Goal: Task Accomplishment & Management: Complete application form

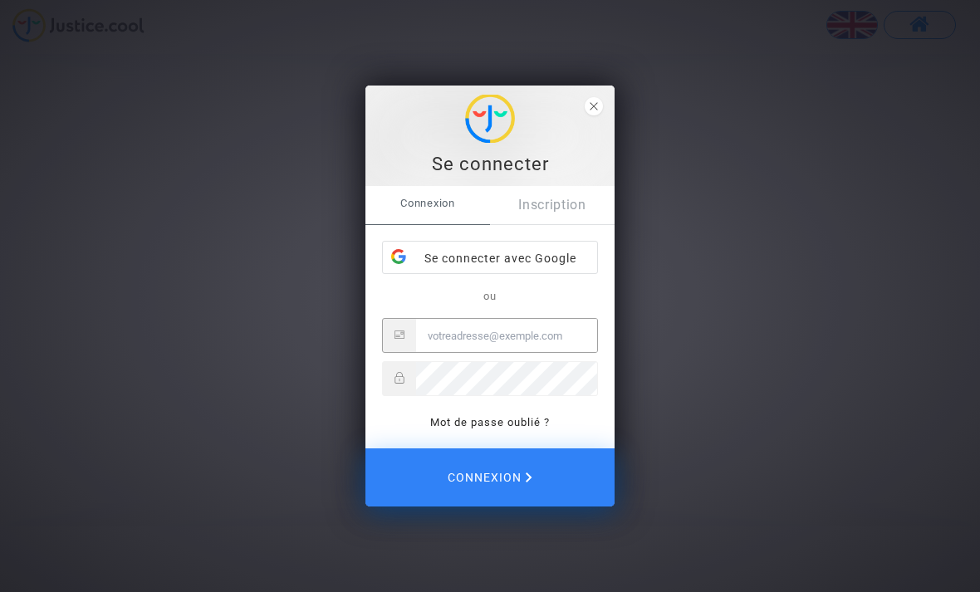
click at [418, 351] on input "Email" at bounding box center [506, 335] width 181 height 33
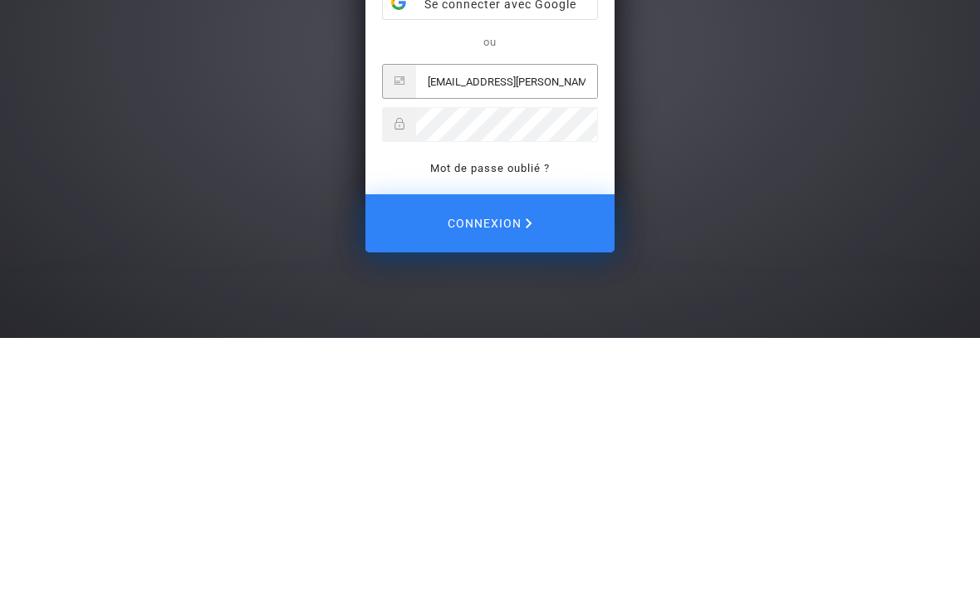
type input "[EMAIL_ADDRESS][PERSON_NAME][DOMAIN_NAME]"
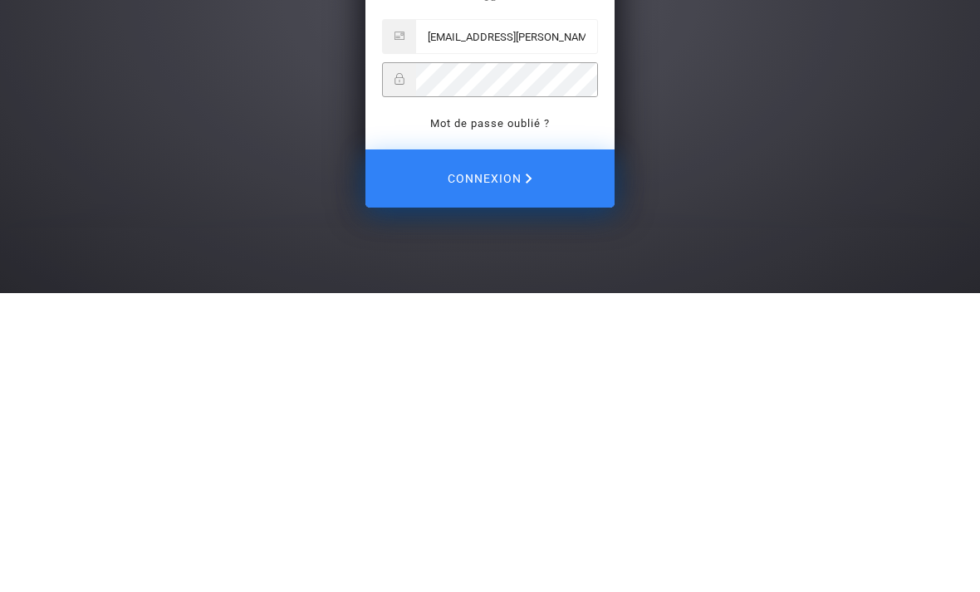
click at [512, 460] on span "Connexion" at bounding box center [490, 477] width 85 height 35
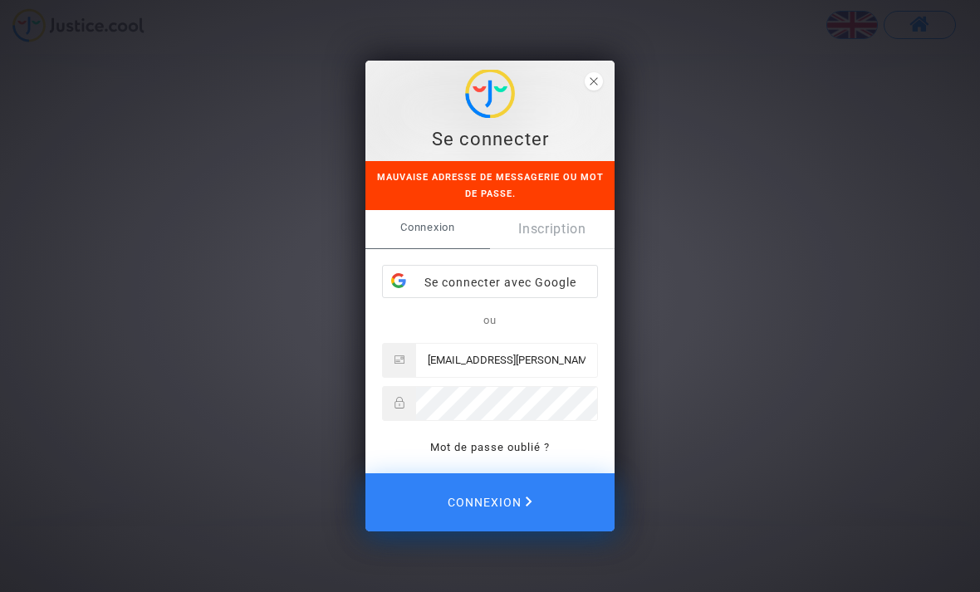
click at [489, 449] on link "Mot de passe oublié ?" at bounding box center [490, 447] width 120 height 12
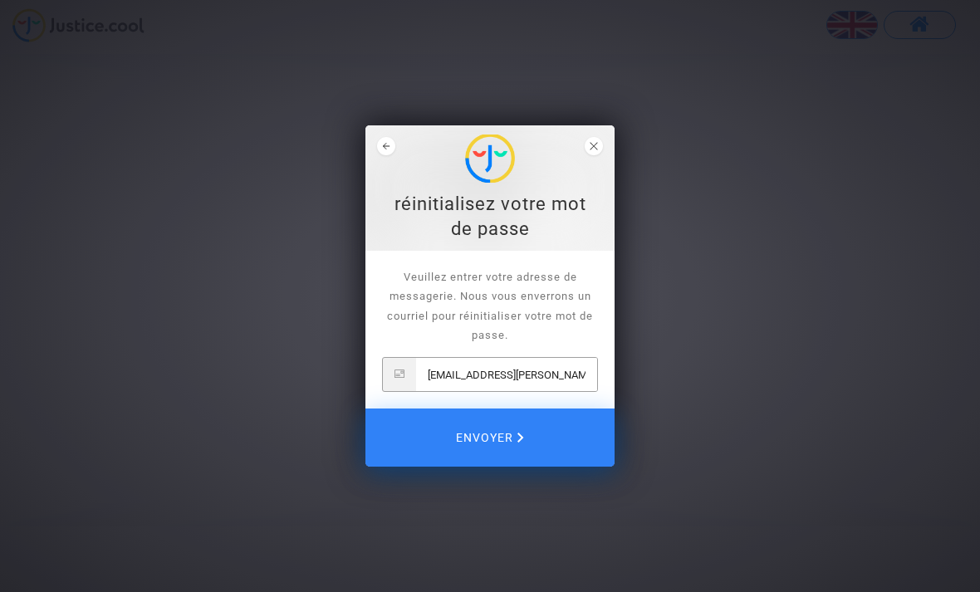
click at [501, 435] on span "Envoyer" at bounding box center [490, 437] width 68 height 35
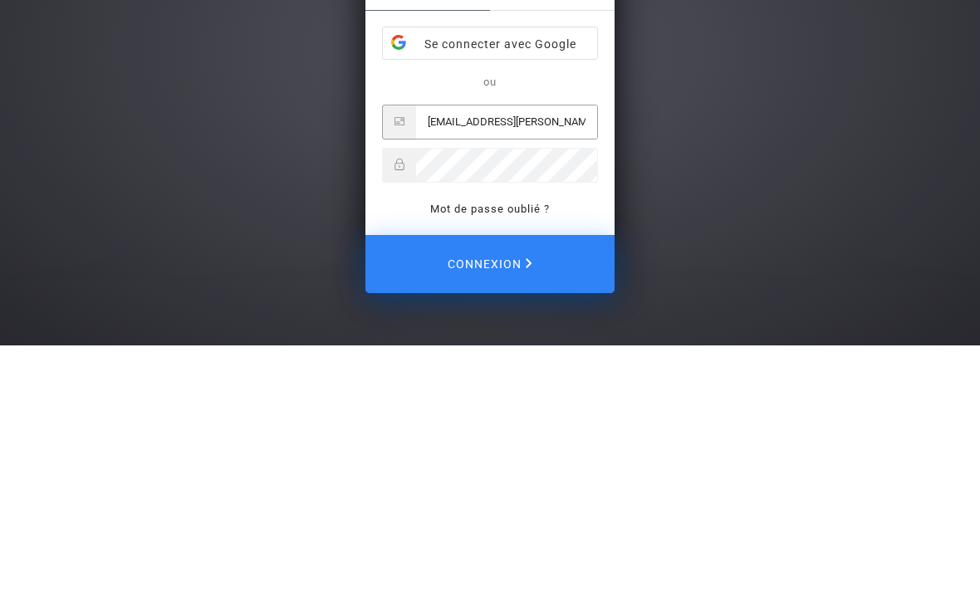
click at [969, 149] on div "Se connecter Nous venons de vous envoyer un courriel pour réinitialiser votre m…" at bounding box center [490, 296] width 980 height 592
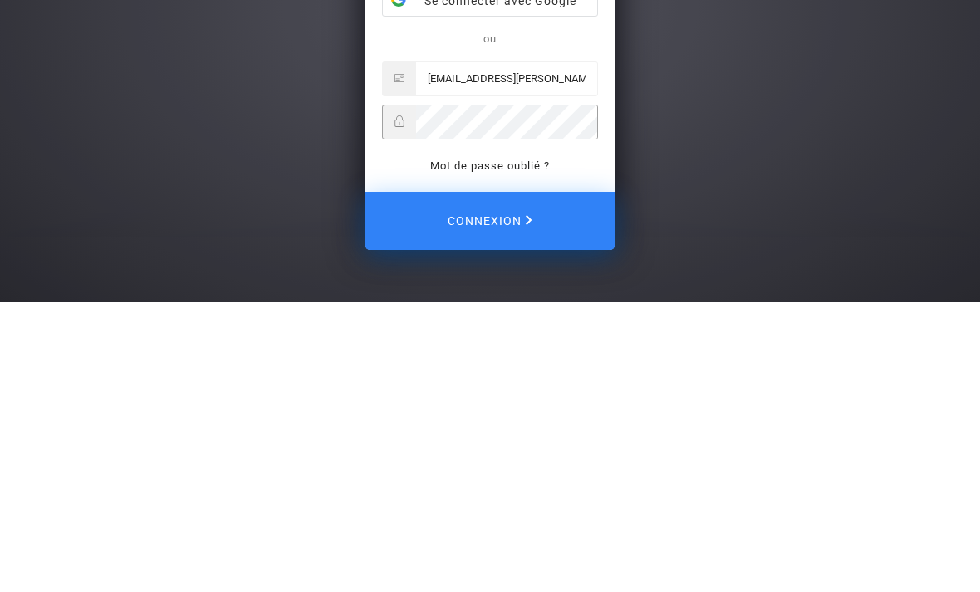
click at [503, 493] on span "Connexion" at bounding box center [490, 510] width 85 height 35
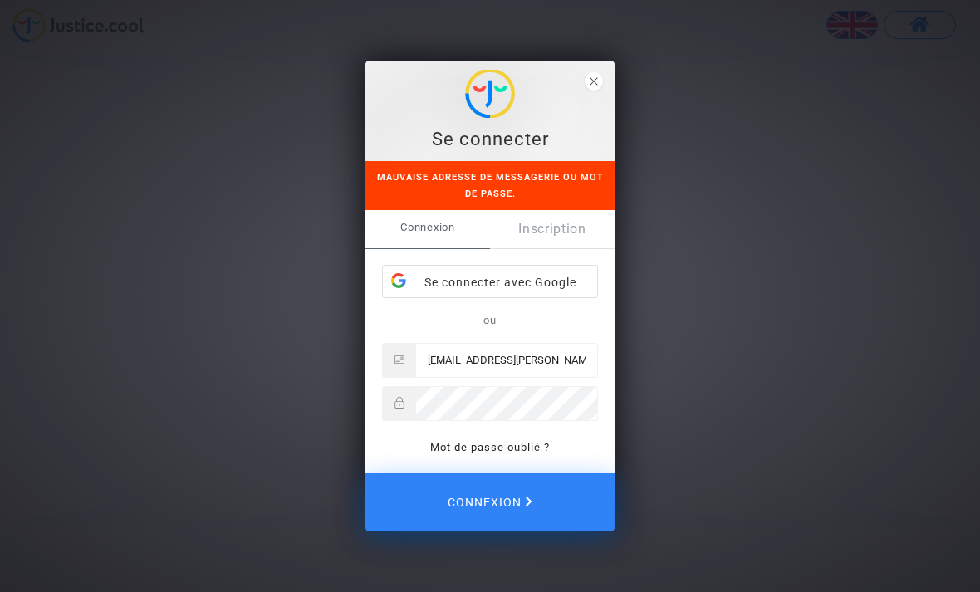
click at [499, 441] on link "Mot de passe oublié ?" at bounding box center [490, 447] width 120 height 12
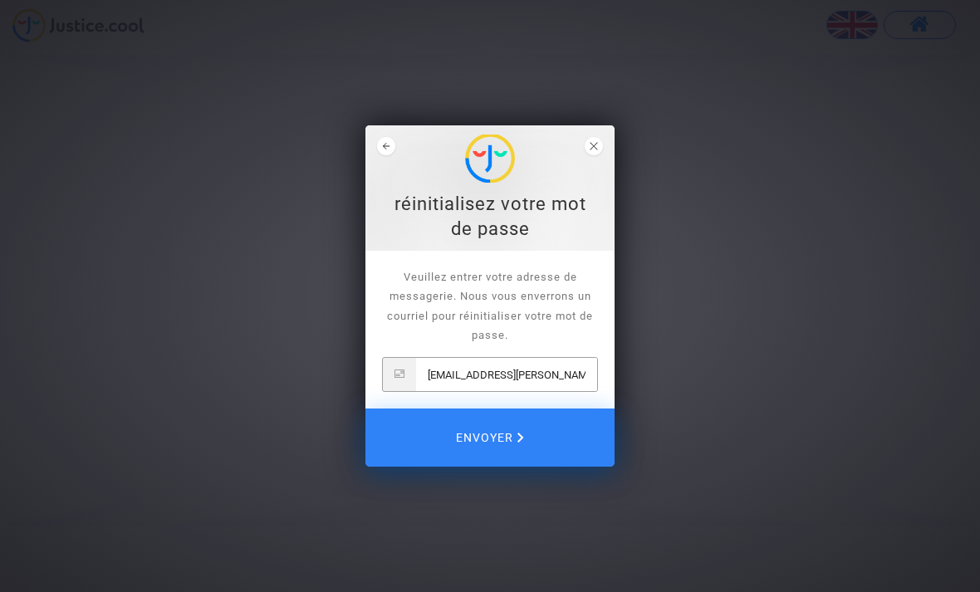
click at [497, 426] on span "Envoyer" at bounding box center [490, 437] width 68 height 35
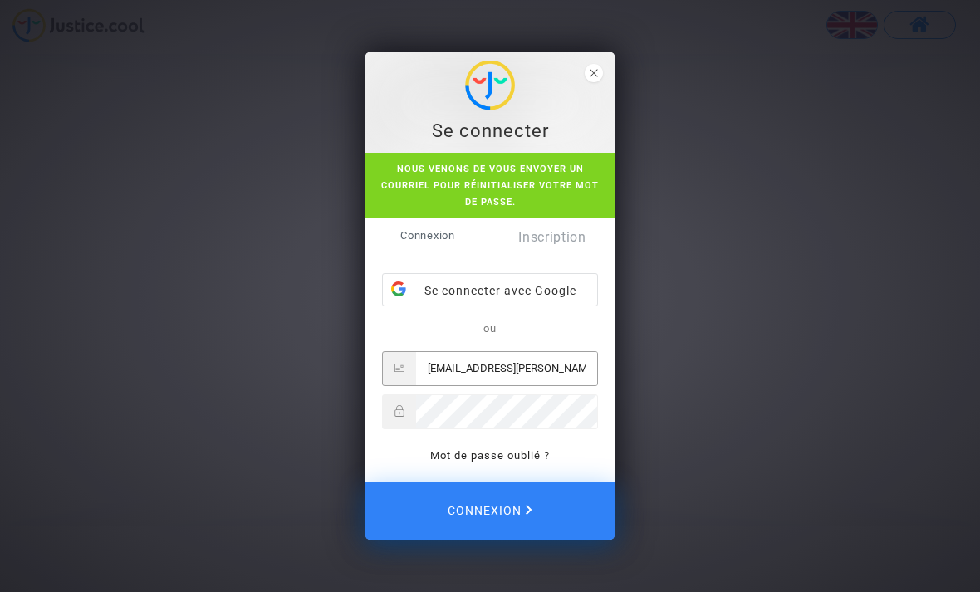
click at [498, 499] on span "Connexion" at bounding box center [490, 510] width 85 height 35
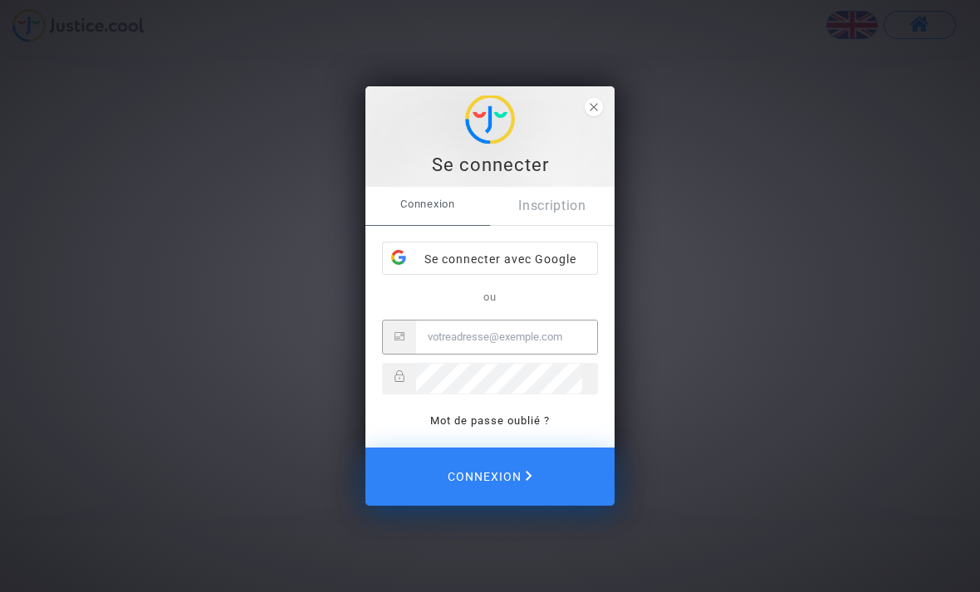
click at [435, 336] on input "Email" at bounding box center [506, 337] width 181 height 33
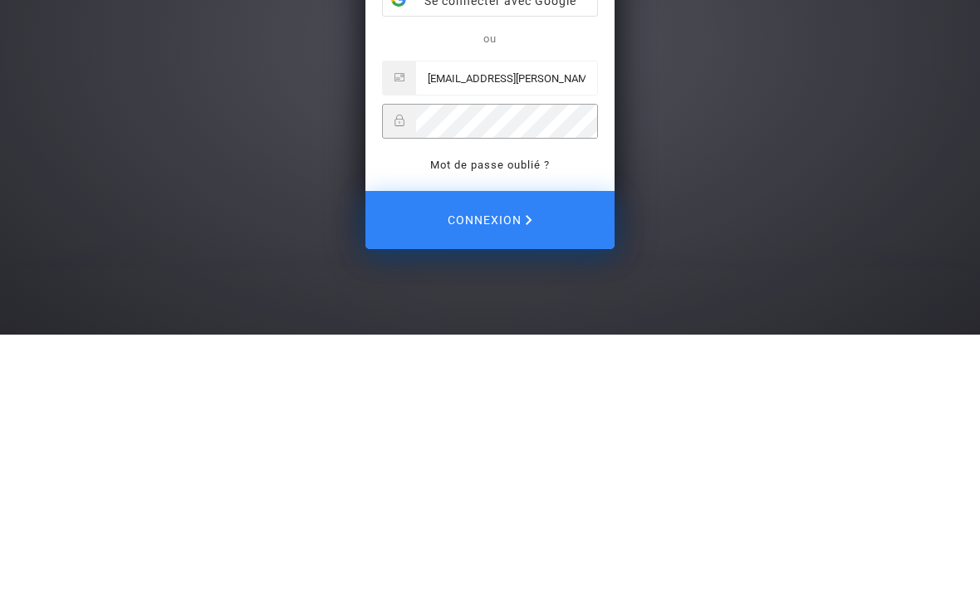
click at [508, 460] on span "Connexion" at bounding box center [490, 477] width 85 height 35
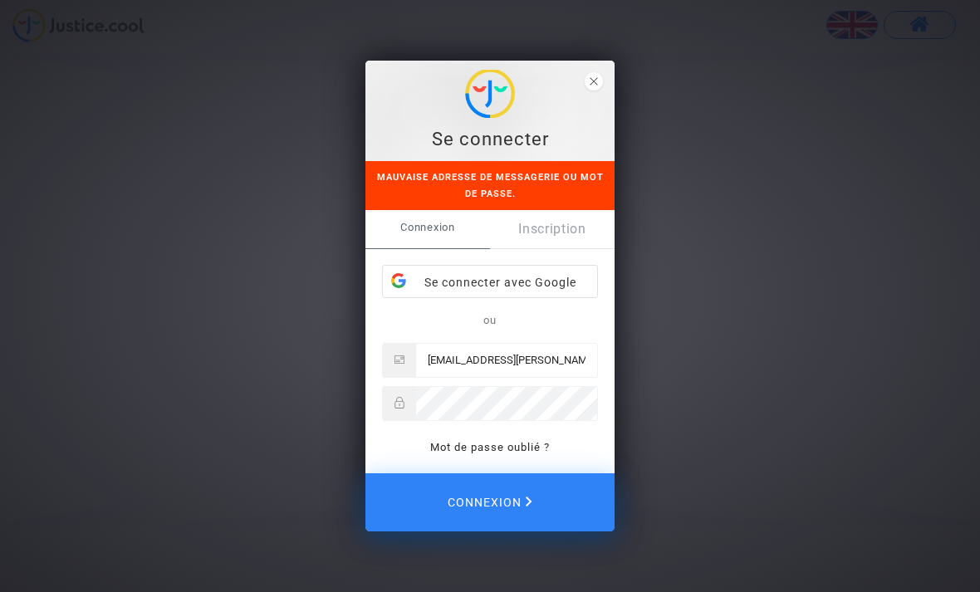
click at [436, 355] on input "[EMAIL_ADDRESS][PERSON_NAME][DOMAIN_NAME]" at bounding box center [506, 360] width 181 height 33
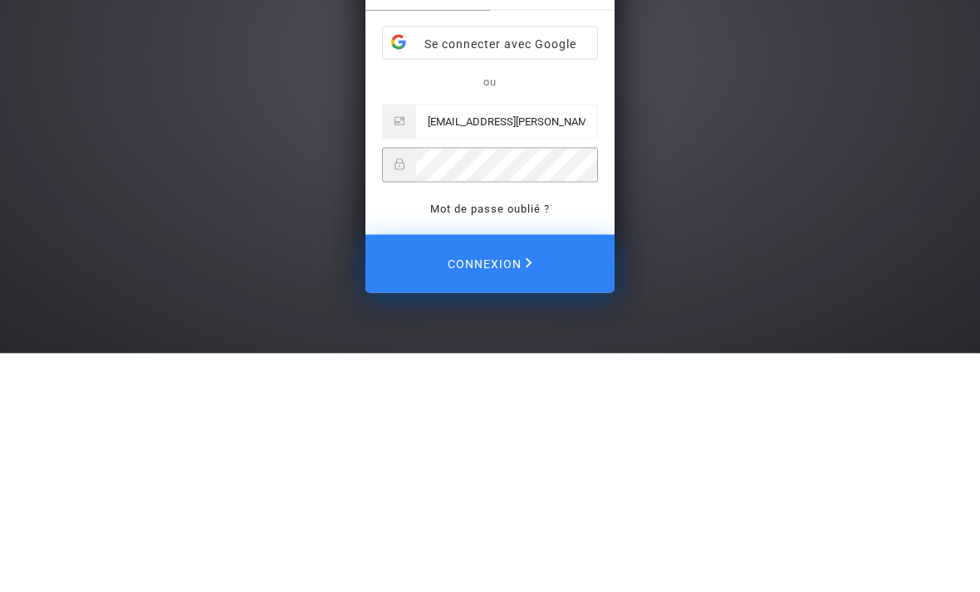
click at [473, 344] on input "[EMAIL_ADDRESS][PERSON_NAME][DOMAIN_NAME]" at bounding box center [506, 360] width 181 height 33
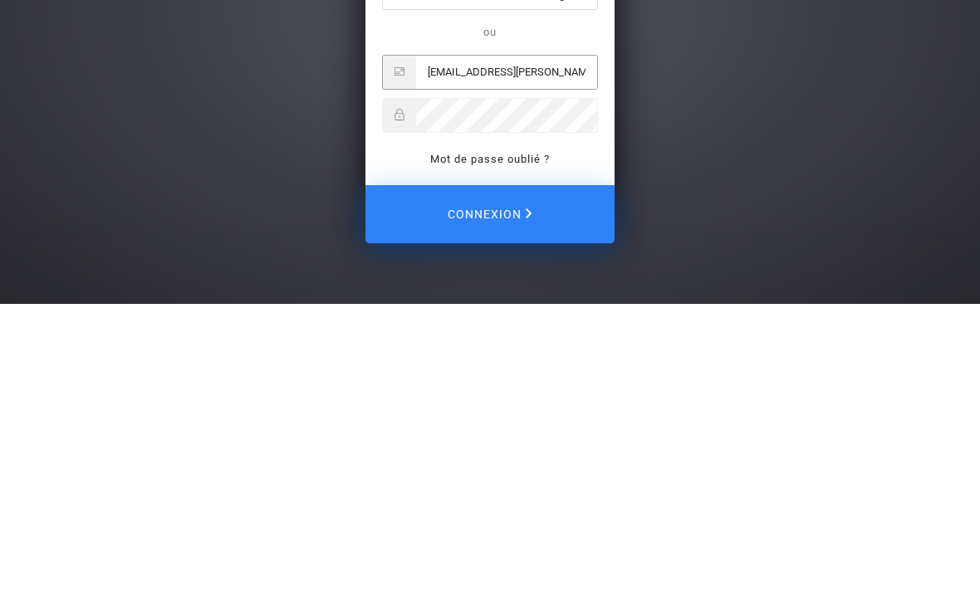
type input "[EMAIL_ADDRESS][PERSON_NAME][DOMAIN_NAME]"
click at [511, 485] on span "Connexion" at bounding box center [490, 502] width 85 height 35
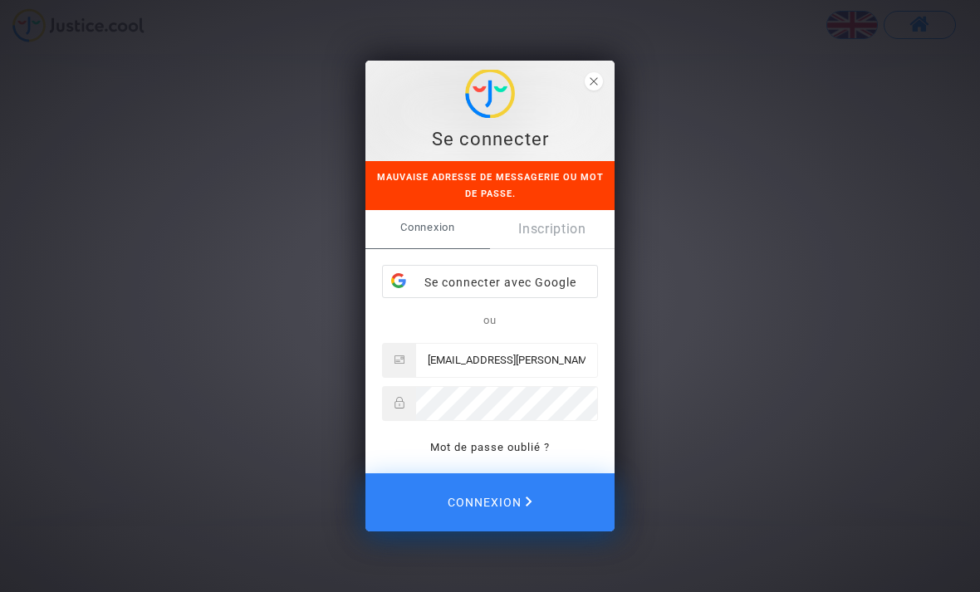
click at [503, 450] on link "Mot de passe oublié ?" at bounding box center [490, 447] width 120 height 12
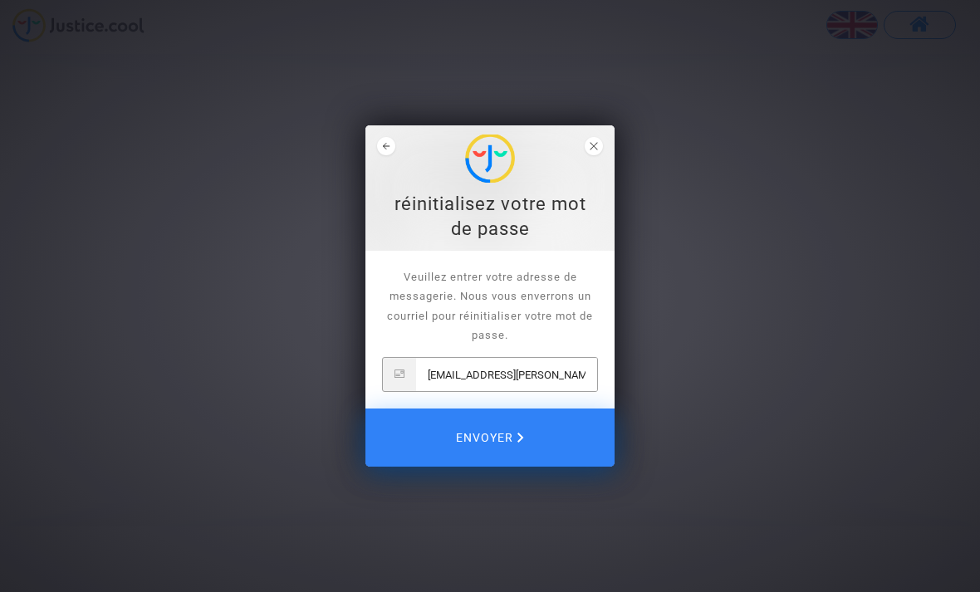
click at [512, 434] on span "Envoyer" at bounding box center [490, 437] width 68 height 35
